Goal: Information Seeking & Learning: Check status

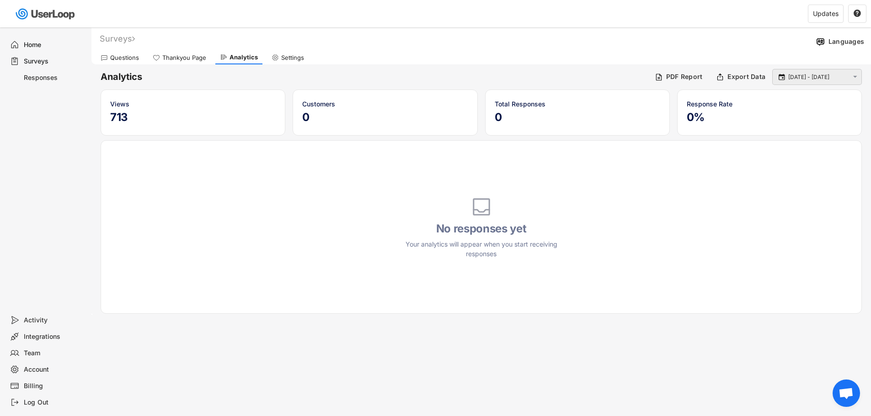
click at [825, 72] on div " [DATE] - [DATE] " at bounding box center [817, 77] width 90 height 16
click at [193, 57] on div "Thankyou Page" at bounding box center [184, 58] width 44 height 8
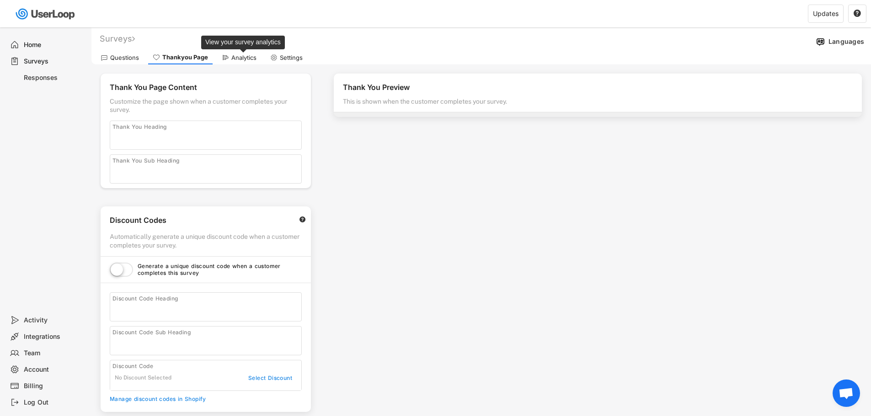
click at [240, 56] on div "Analytics" at bounding box center [243, 58] width 25 height 8
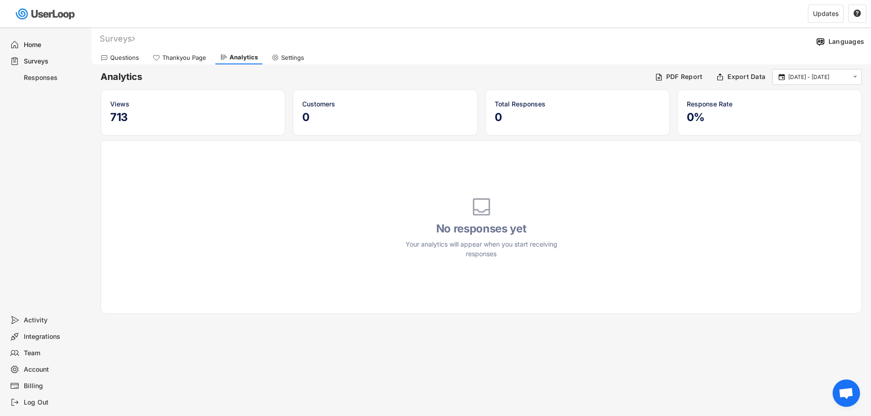
click at [68, 78] on div "Responses" at bounding box center [54, 78] width 60 height 9
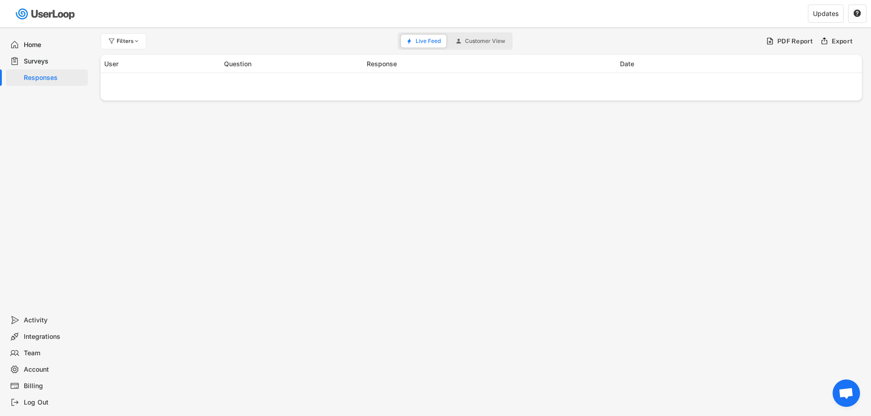
click at [48, 61] on div "Surveys" at bounding box center [54, 61] width 60 height 9
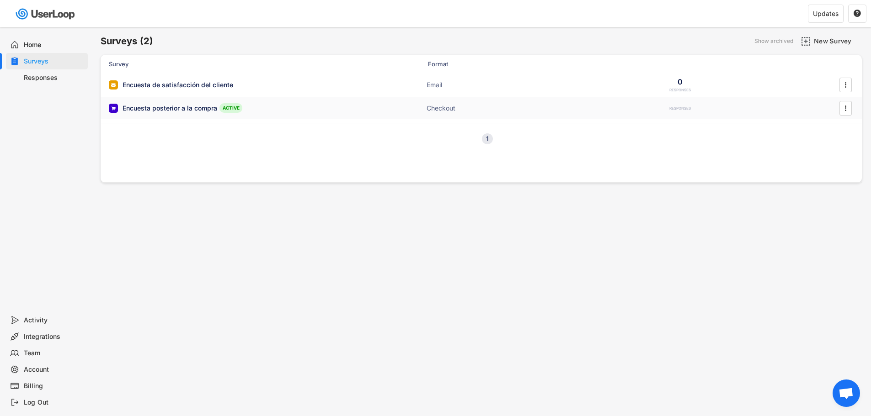
click at [181, 105] on div "Encuesta posterior a la compra" at bounding box center [169, 108] width 95 height 9
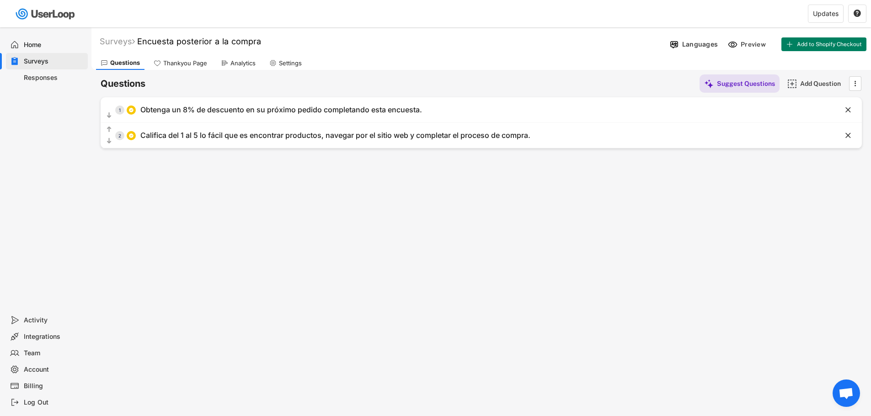
click at [241, 67] on div "Analytics" at bounding box center [242, 63] width 25 height 8
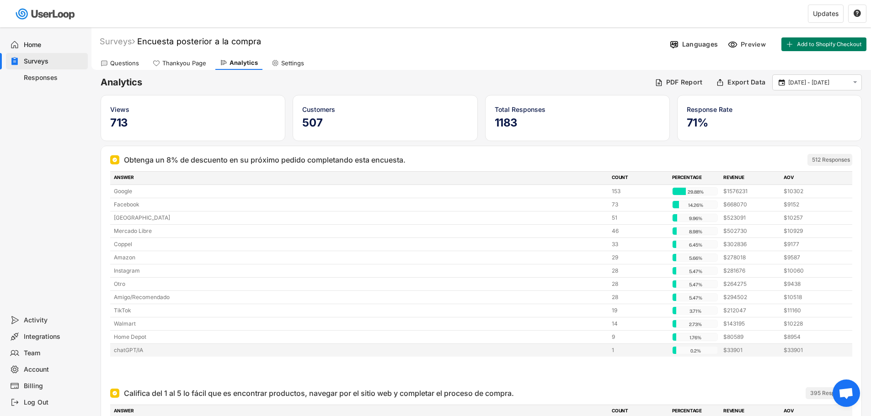
click at [139, 349] on div "chatGPT/IA" at bounding box center [360, 350] width 492 height 8
click at [51, 79] on div "Responses" at bounding box center [54, 78] width 60 height 9
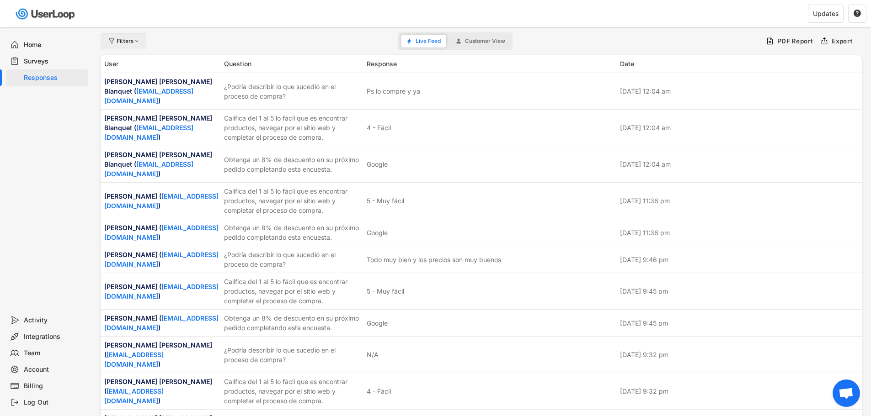
click at [128, 38] on div "Filters" at bounding box center [129, 40] width 24 height 5
select select
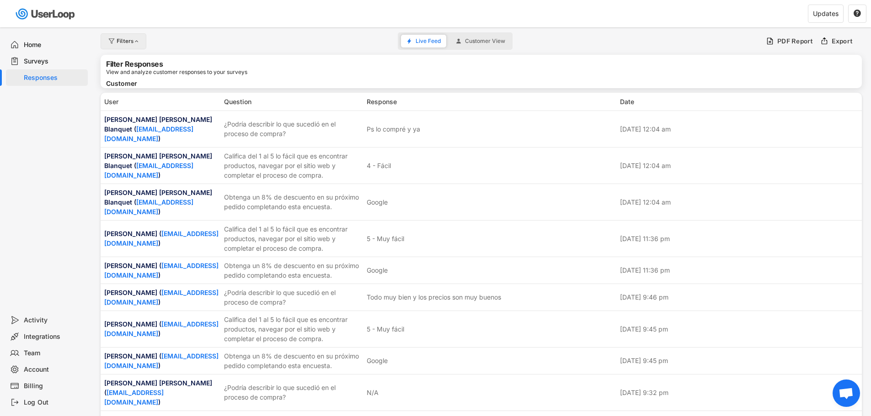
select select
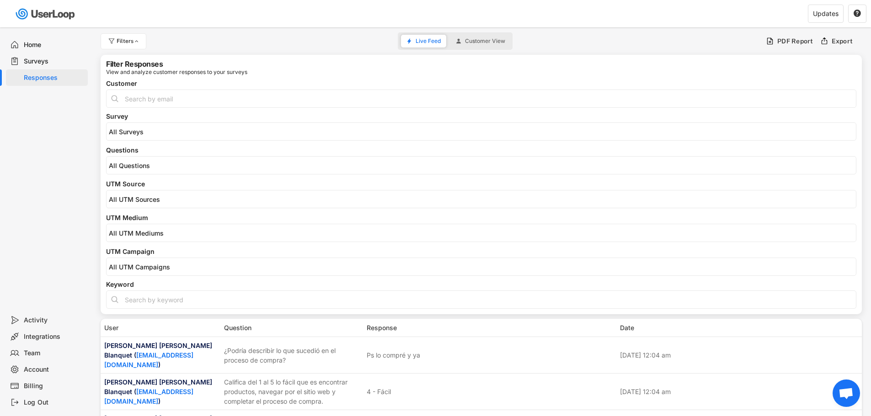
click at [156, 200] on input "search" at bounding box center [483, 200] width 749 height 8
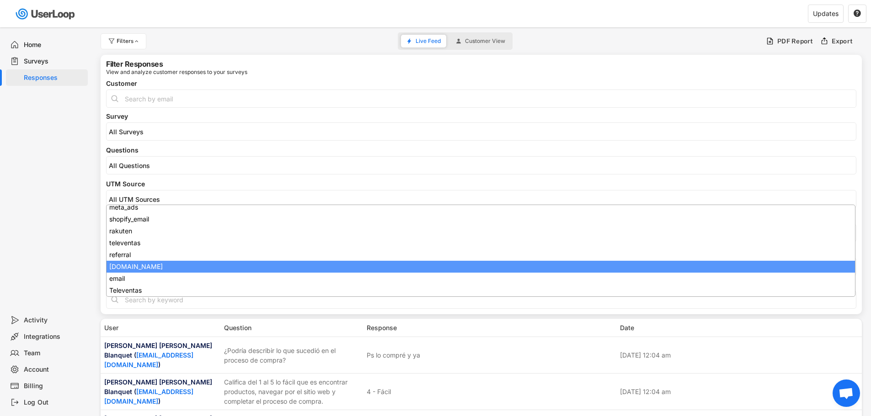
scroll to position [51, 0]
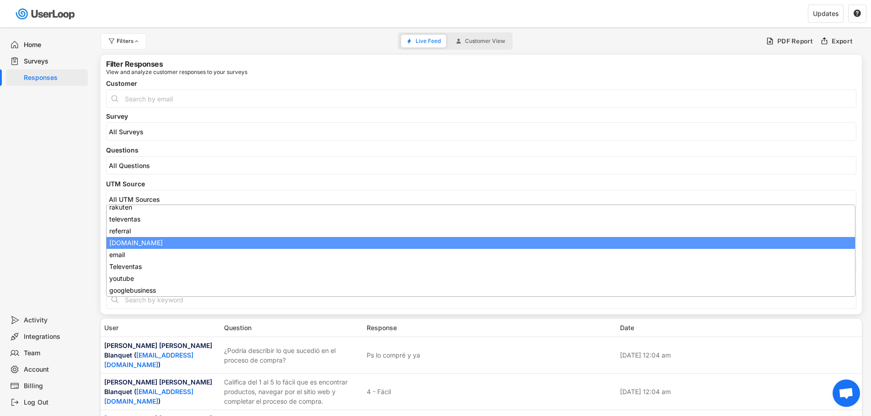
select select "1348695171700984260__LOOKUP__OuterStringified::{"_class":"StaticObject","data":…"
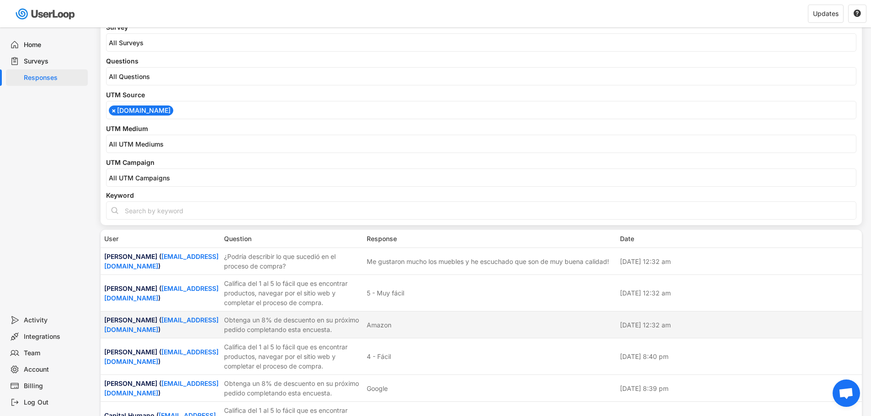
scroll to position [20, 0]
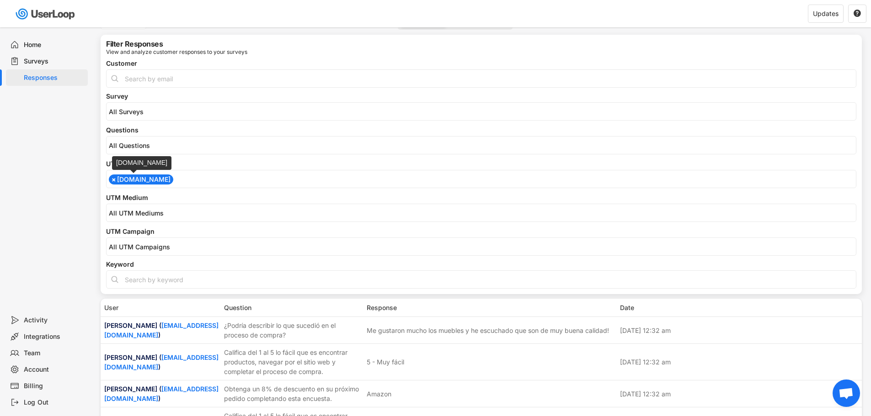
click at [114, 181] on span "×" at bounding box center [114, 179] width 5 height 6
select select
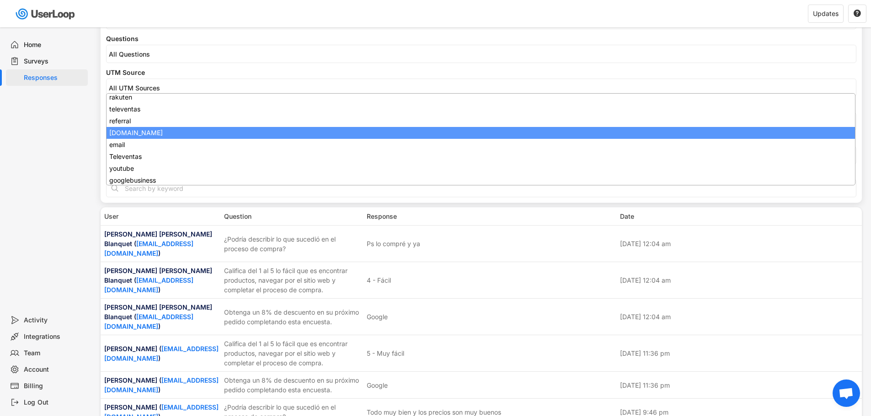
scroll to position [51, 0]
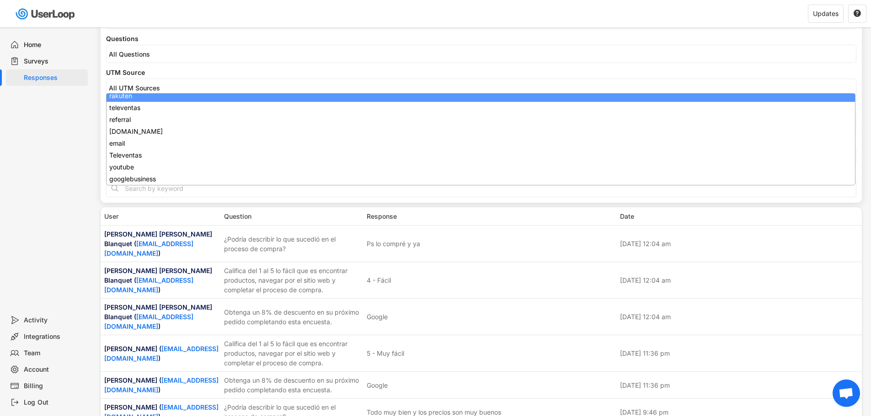
click at [225, 70] on div "UTM Source" at bounding box center [481, 72] width 750 height 6
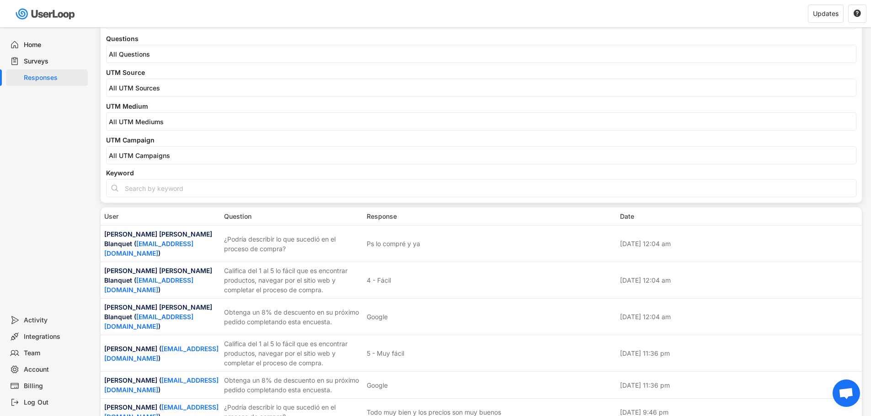
click at [179, 154] on input "search" at bounding box center [483, 156] width 749 height 8
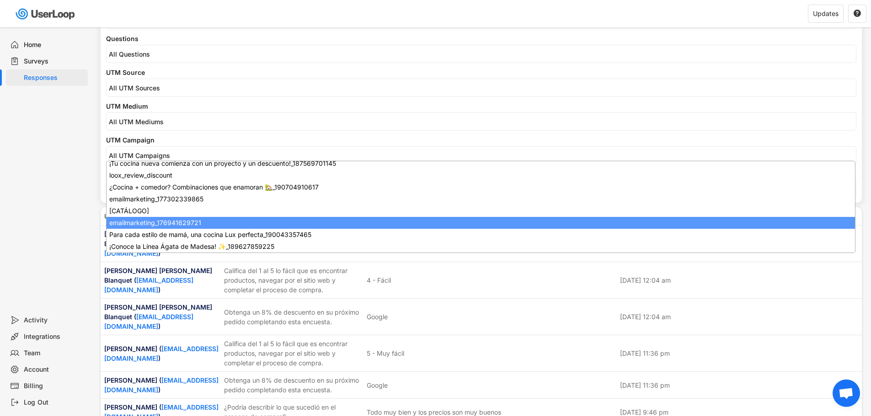
scroll to position [515, 0]
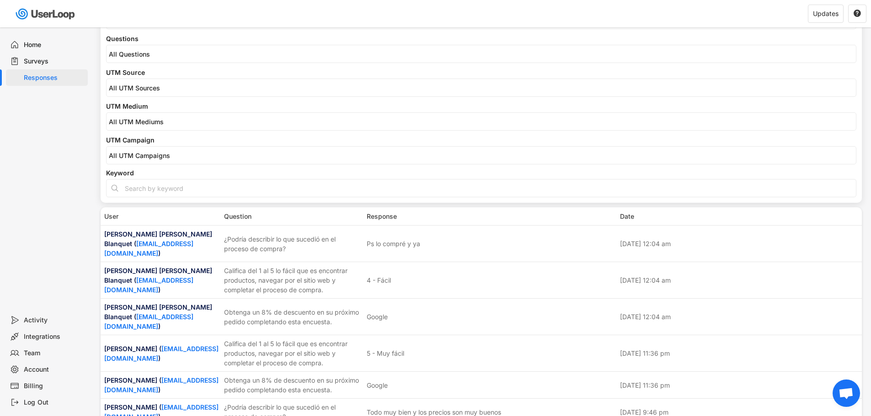
click at [223, 131] on div "Filter Responses View and analyze customer responses to your surveys Customer S…" at bounding box center [481, 73] width 761 height 260
click at [161, 82] on li at bounding box center [481, 87] width 744 height 10
click at [162, 61] on div "How do you rate your overall experience with [PERSON_NAME]? ¿Qué hizo que su ex…" at bounding box center [481, 54] width 750 height 18
click at [162, 58] on span at bounding box center [480, 54] width 749 height 12
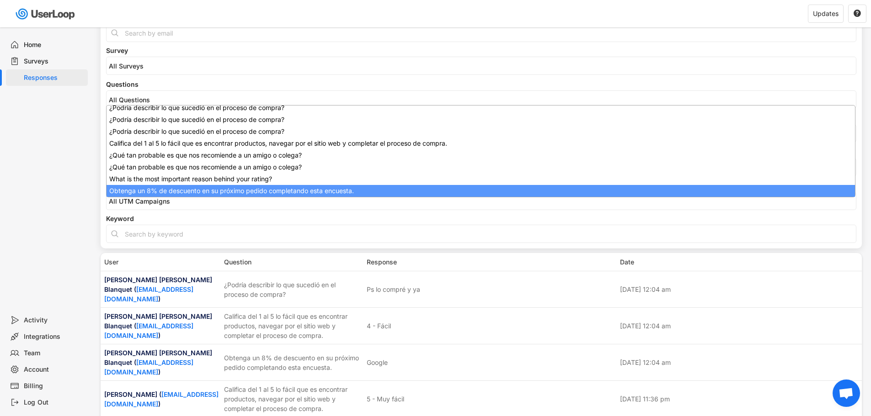
scroll to position [0, 0]
select select "1348695171700984260__LOOKUP__1709664932775x193621645911248300"
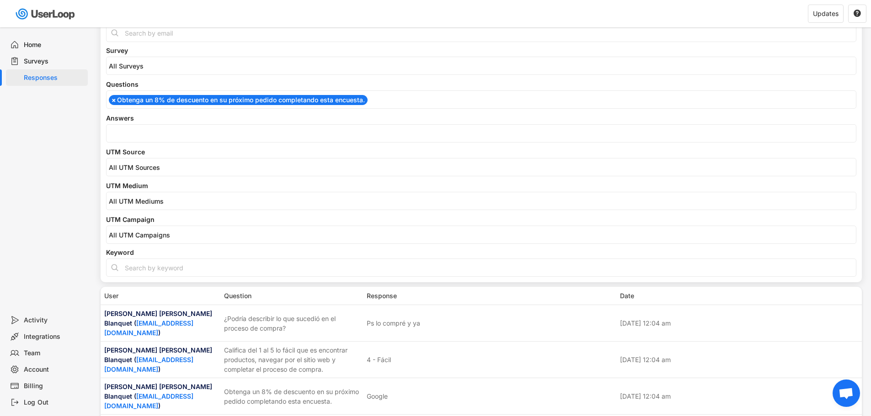
scroll to position [161, 0]
click at [181, 137] on input "search" at bounding box center [483, 134] width 749 height 8
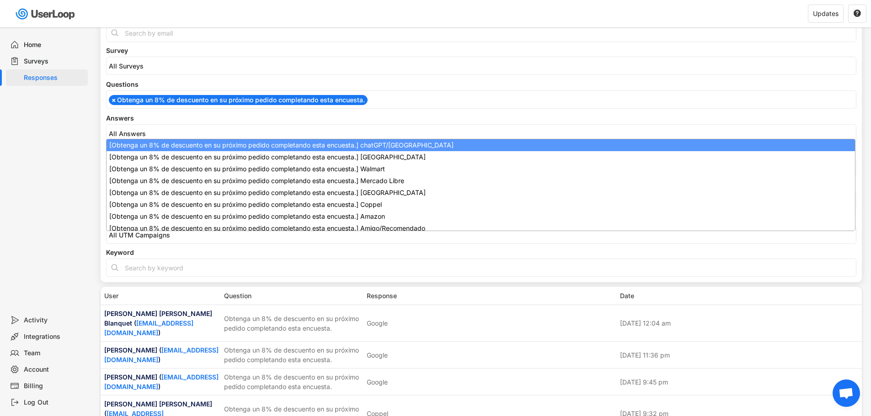
scroll to position [0, 0]
select select "1348695171700984260__LOOKUP__1747938366384x136765407090442240"
